Goal: Transaction & Acquisition: Purchase product/service

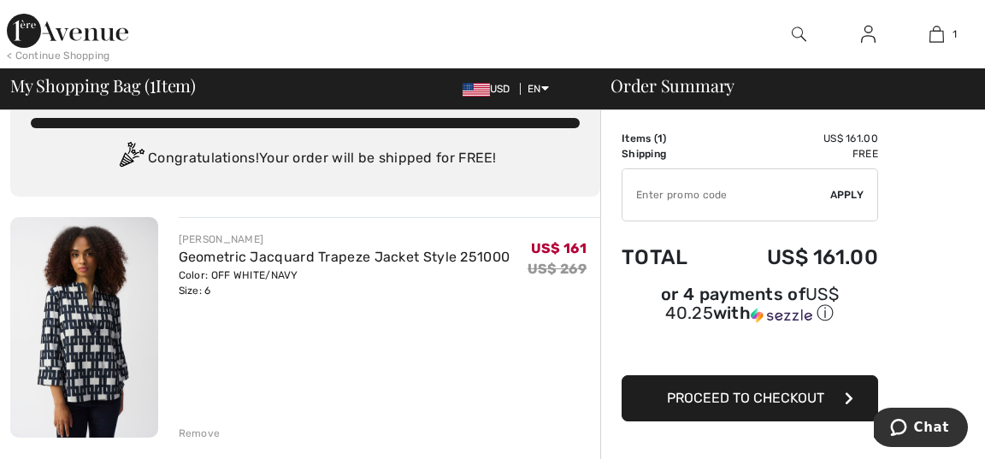
scroll to position [39, 0]
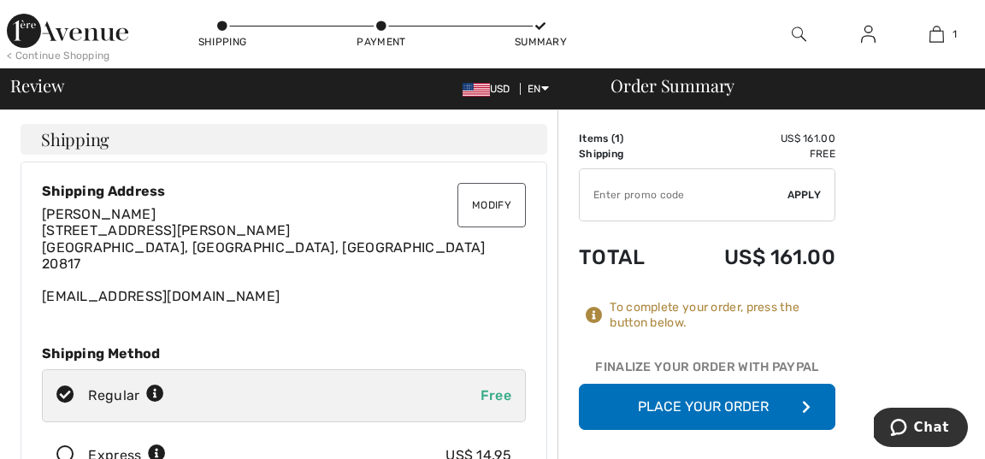
click at [499, 210] on button "Modify" at bounding box center [492, 205] width 68 height 44
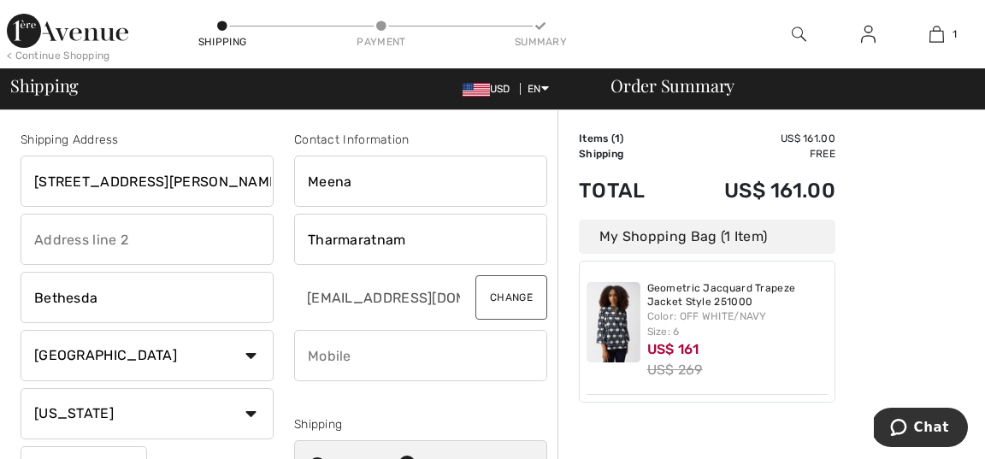
drag, startPoint x: 171, startPoint y: 183, endPoint x: 9, endPoint y: 186, distance: 162.5
type input "[STREET_ADDRESS]"
type input "[GEOGRAPHIC_DATA]"
type input "3012197808"
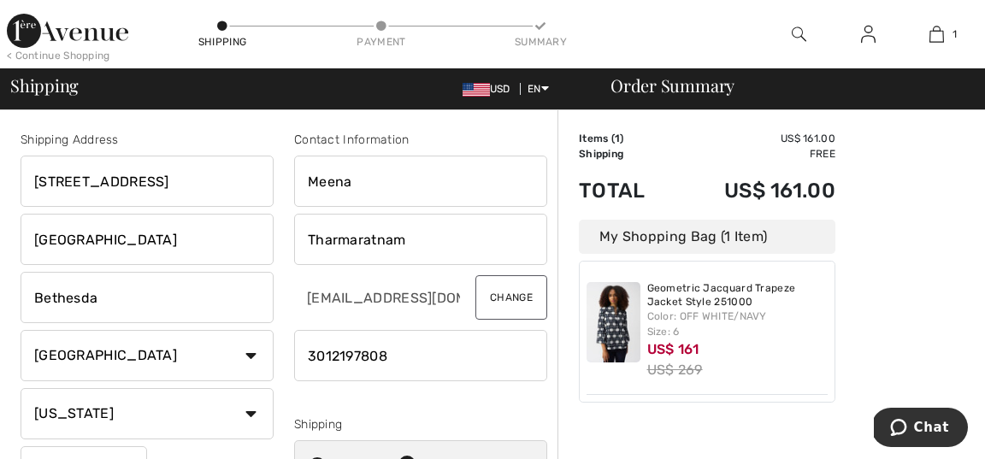
drag, startPoint x: 190, startPoint y: 241, endPoint x: 9, endPoint y: 228, distance: 180.9
click at [10, 230] on div "Shipping Address 1776 East Jefferson Street, Suite 116 Rockville, MD 20852 Beth…" at bounding box center [147, 345] width 274 height 429
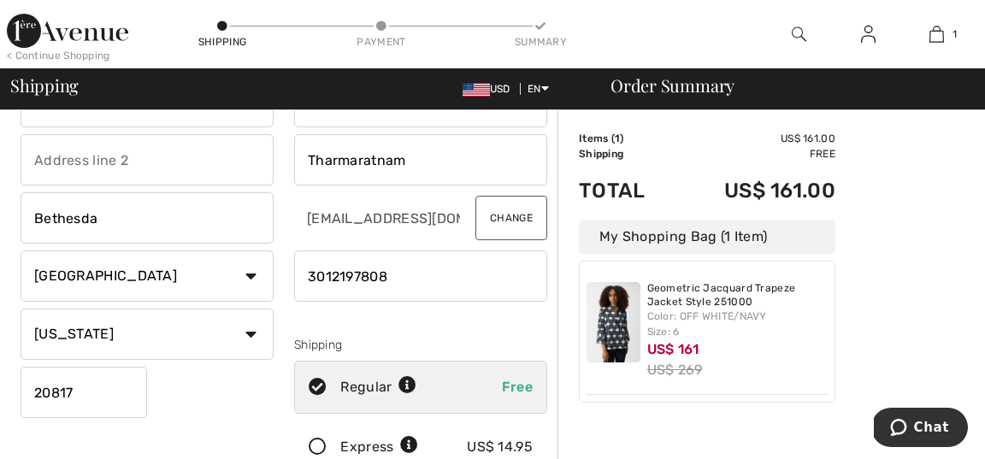
scroll to position [80, 0]
drag, startPoint x: 109, startPoint y: 218, endPoint x: 0, endPoint y: 207, distance: 109.2
type input "Rockville"
click at [76, 396] on input "20817" at bounding box center [84, 391] width 127 height 51
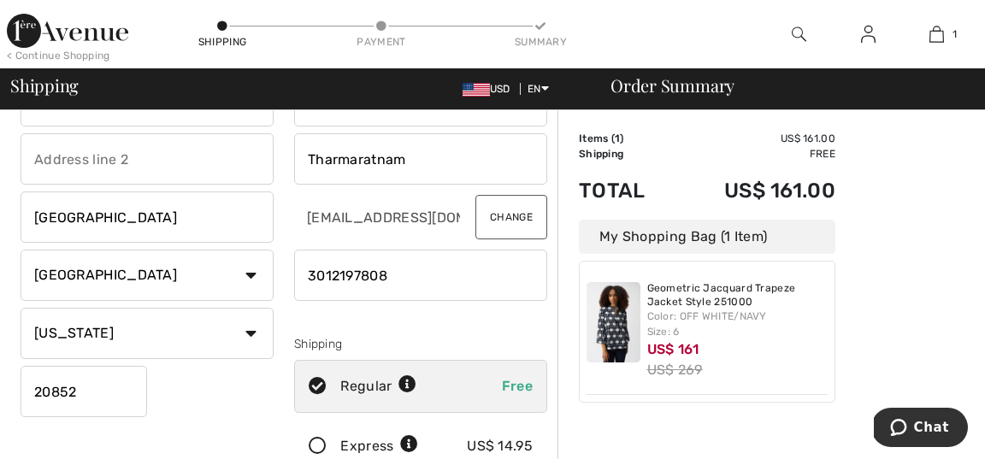
type input "20852"
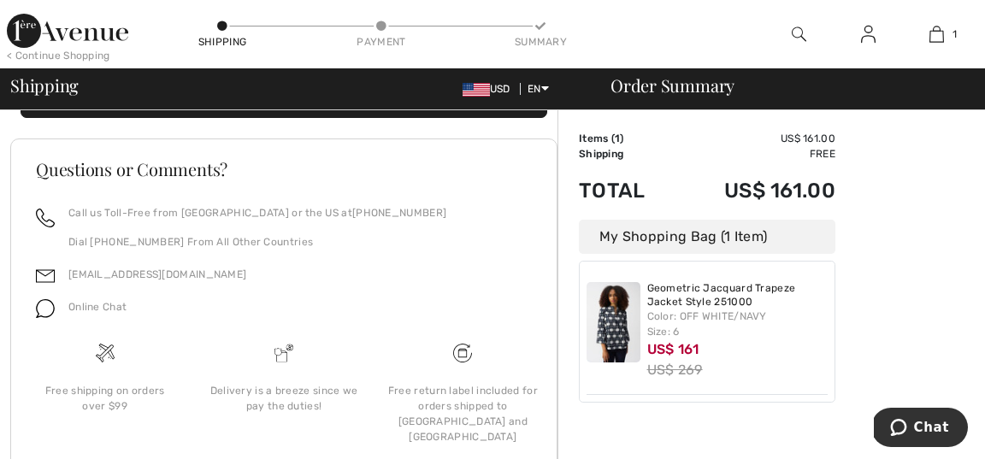
scroll to position [748, 0]
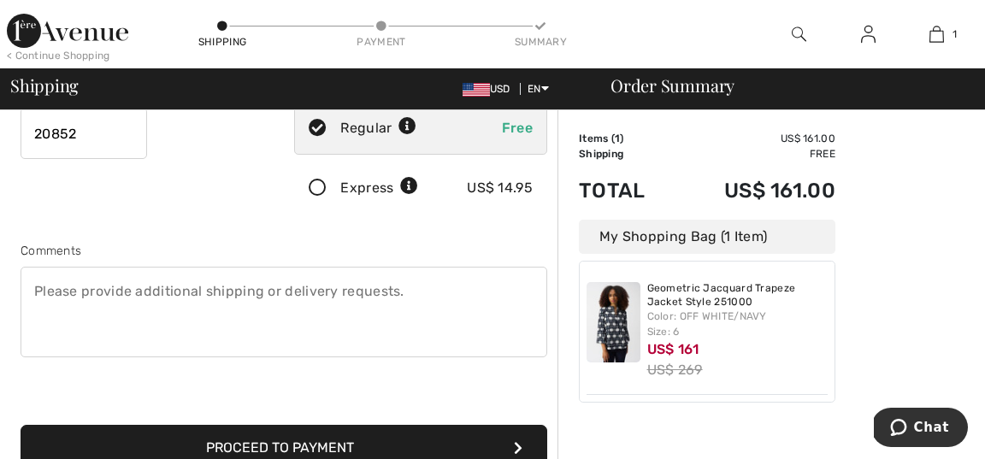
scroll to position [309, 0]
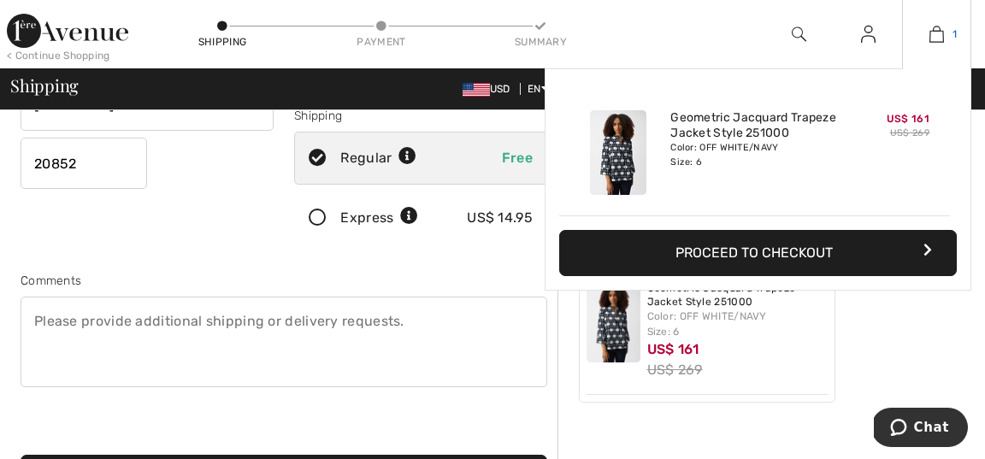
click at [934, 38] on img at bounding box center [937, 34] width 15 height 21
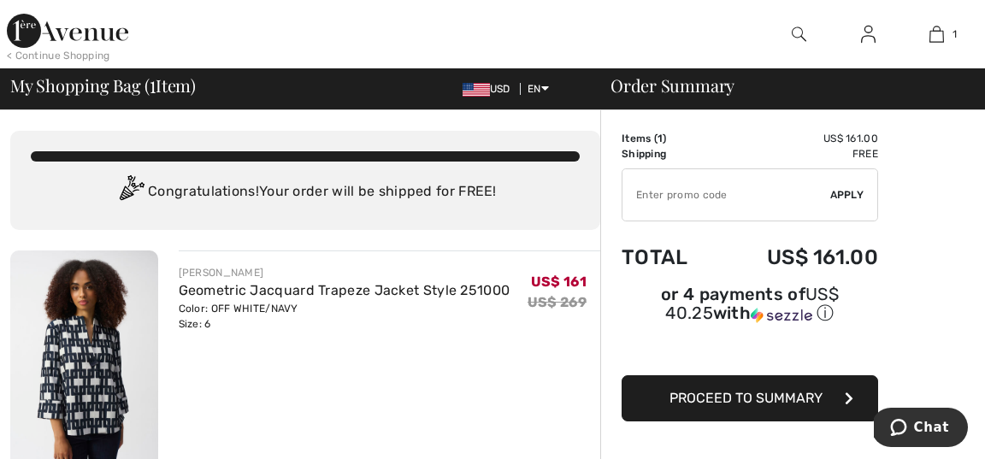
click at [737, 399] on span "Proceed to Summary" at bounding box center [746, 398] width 153 height 16
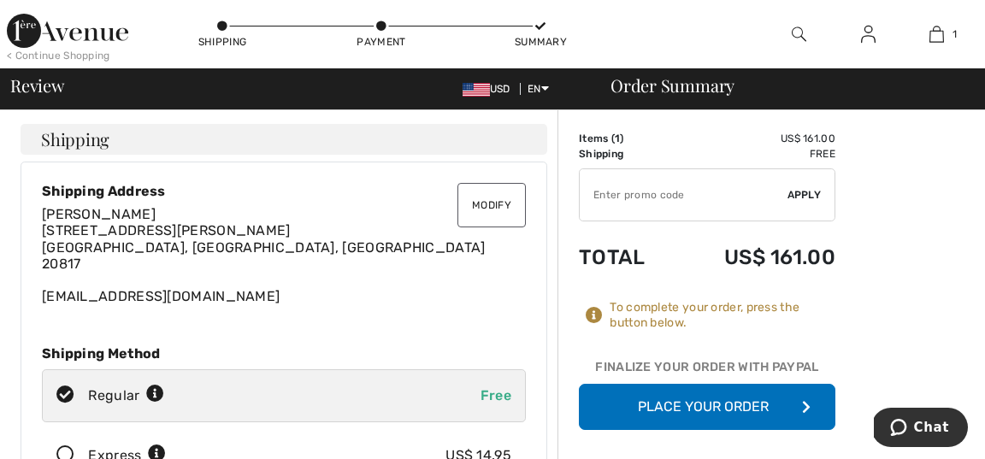
click at [506, 209] on button "Modify" at bounding box center [492, 205] width 68 height 44
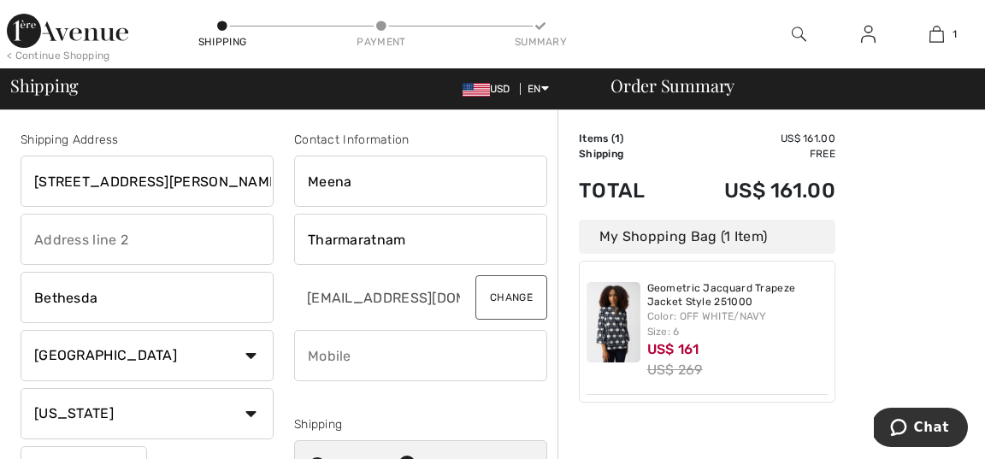
drag, startPoint x: 193, startPoint y: 192, endPoint x: 42, endPoint y: 189, distance: 151.4
click at [42, 189] on input "7908 Cindy Lane" at bounding box center [147, 181] width 253 height 51
type input "7"
type input "[STREET_ADDRESS]"
type input "Rockville, MD 20852"
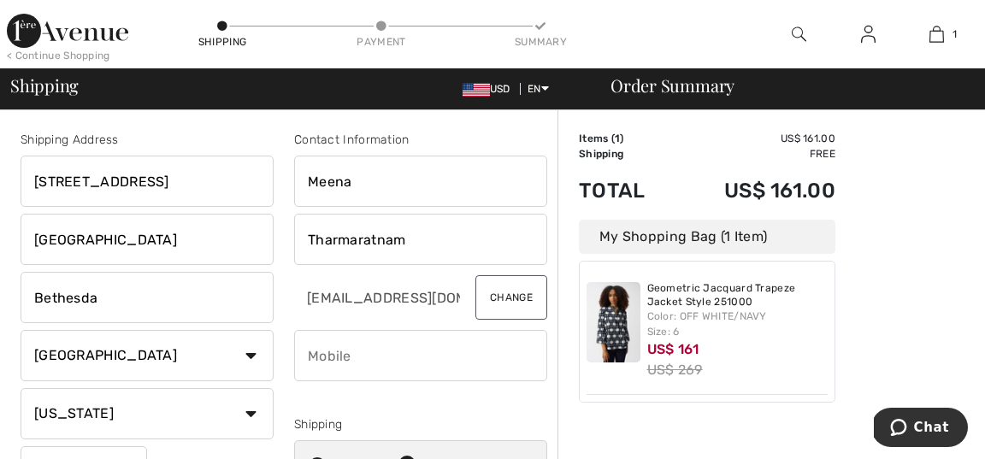
type input "3012197808"
drag, startPoint x: 177, startPoint y: 241, endPoint x: 0, endPoint y: 224, distance: 177.9
drag, startPoint x: 112, startPoint y: 292, endPoint x: 0, endPoint y: 289, distance: 112.1
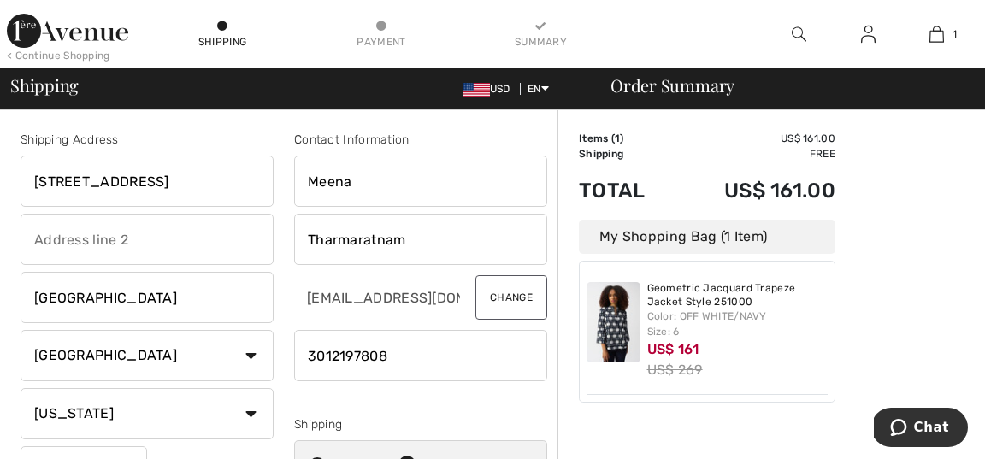
type input "Rockville"
click at [76, 417] on select "State/Province Alabama Alaska American Samoa Arizona Arkansas California Colora…" at bounding box center [147, 413] width 253 height 51
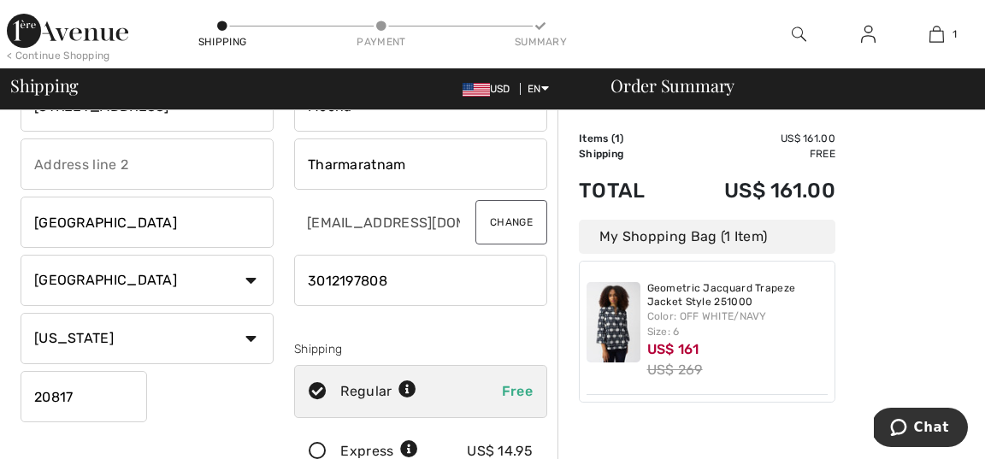
scroll to position [87, 0]
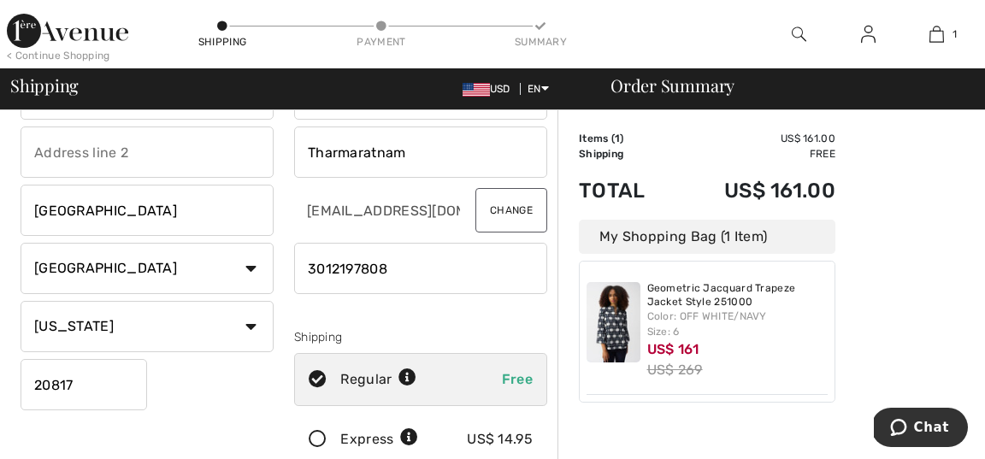
click at [103, 390] on input "20817" at bounding box center [84, 384] width 127 height 51
type input "20852"
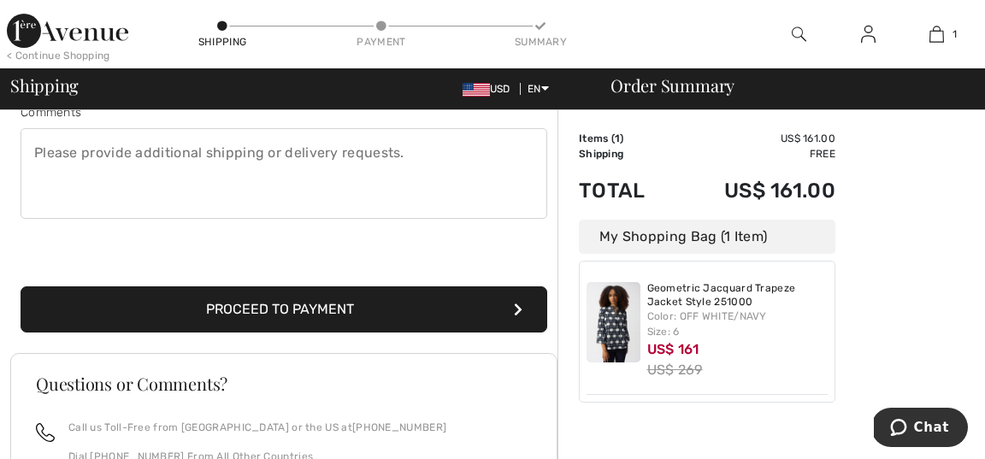
scroll to position [481, 0]
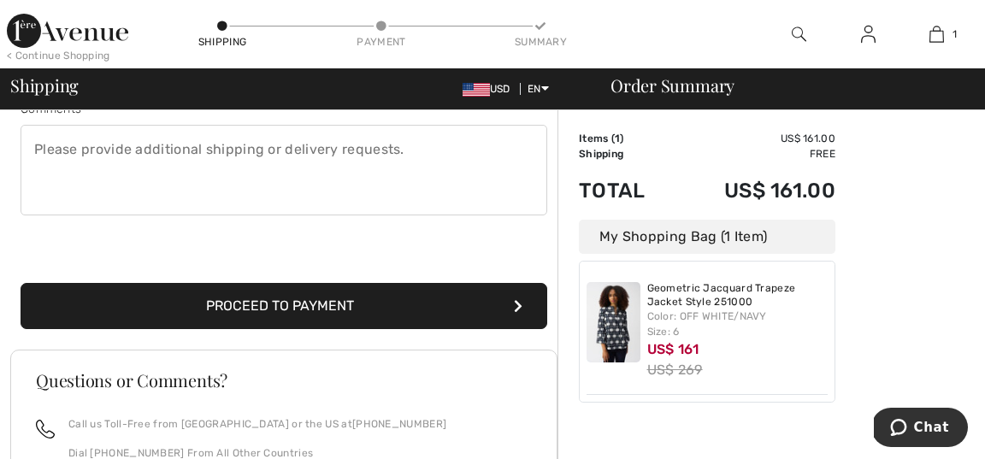
click at [311, 304] on button "Proceed to Payment" at bounding box center [284, 306] width 527 height 46
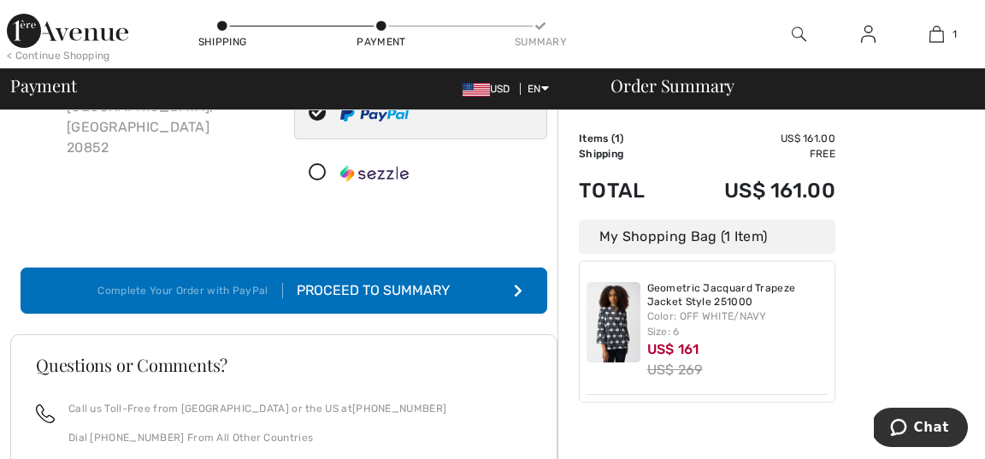
scroll to position [224, 0]
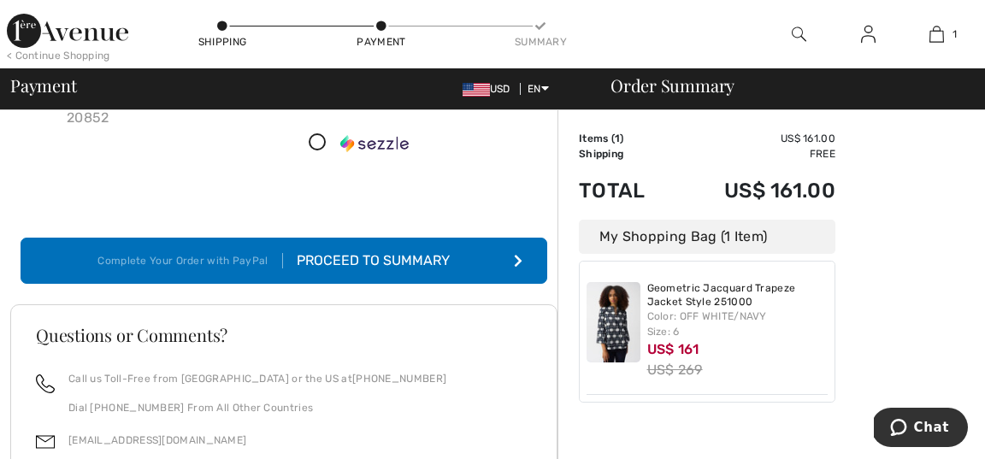
click at [380, 261] on div "Proceed to Summary" at bounding box center [376, 261] width 187 height 21
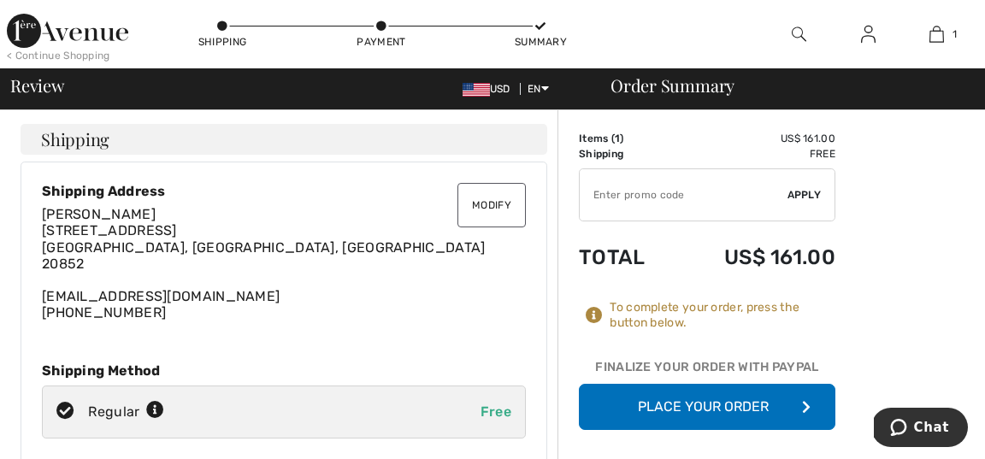
click at [690, 405] on button "Place Your Order" at bounding box center [707, 407] width 257 height 46
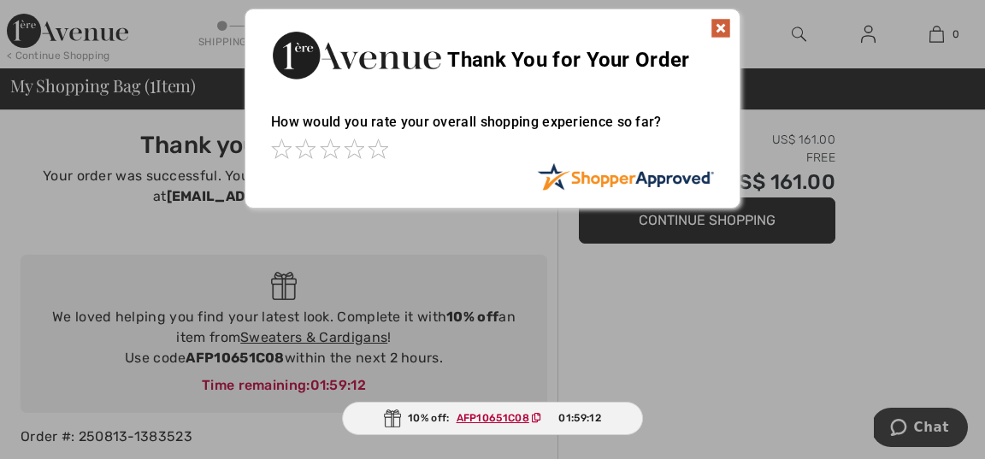
click at [723, 27] on img at bounding box center [721, 28] width 21 height 21
